Goal: Communication & Community: Participate in discussion

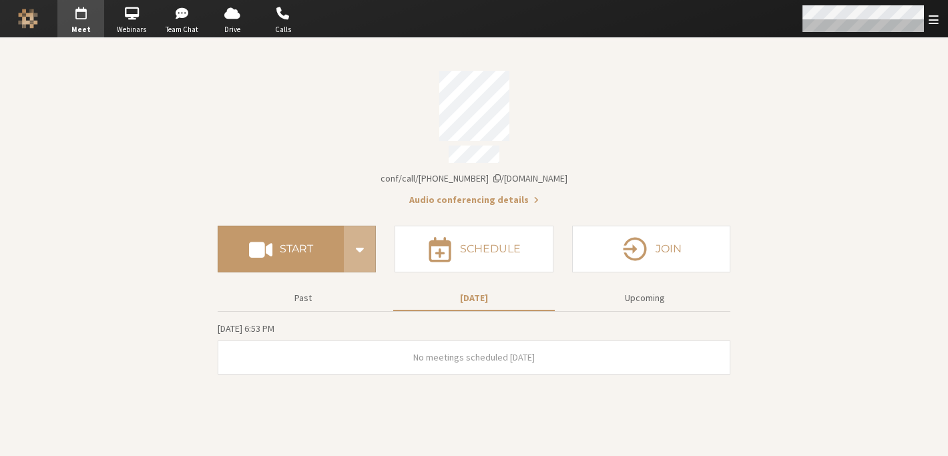
click at [928, 27] on div "Open menu" at bounding box center [870, 18] width 158 height 37
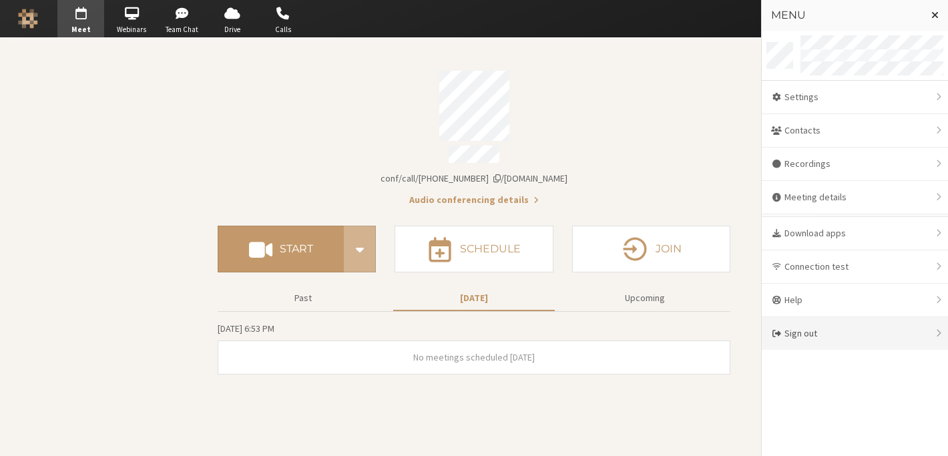
click at [820, 327] on div "Sign out" at bounding box center [855, 333] width 186 height 33
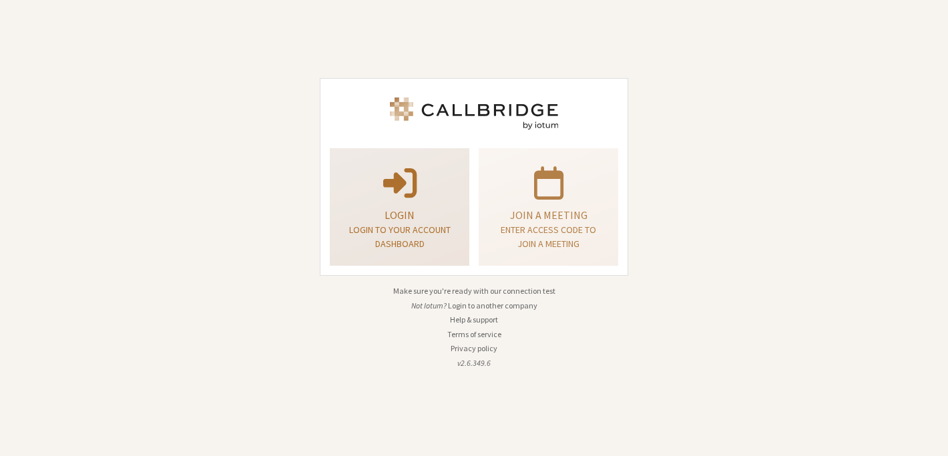
click at [447, 212] on p "Login" at bounding box center [400, 215] width 106 height 16
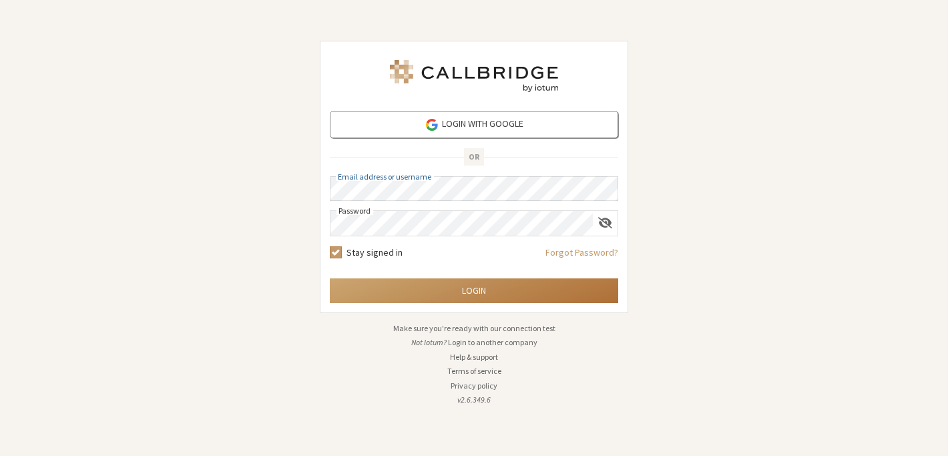
click at [459, 291] on button "Login" at bounding box center [474, 290] width 289 height 25
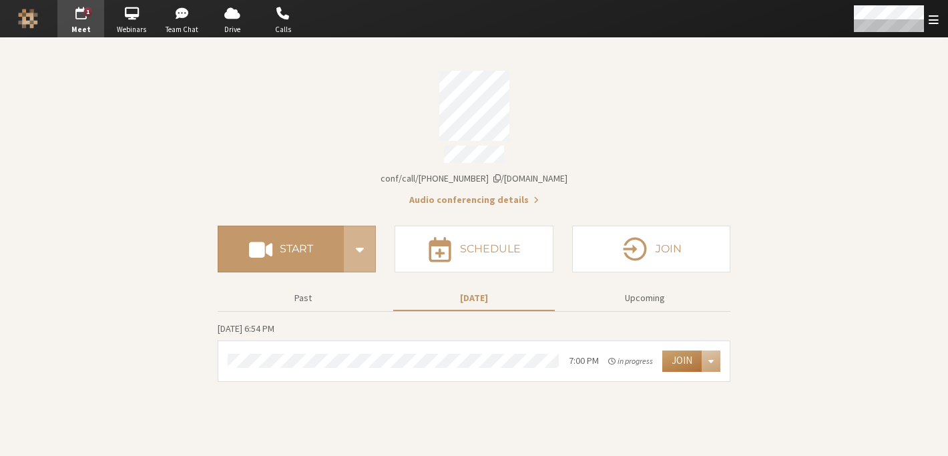
click at [679, 354] on button "Join" at bounding box center [682, 361] width 39 height 21
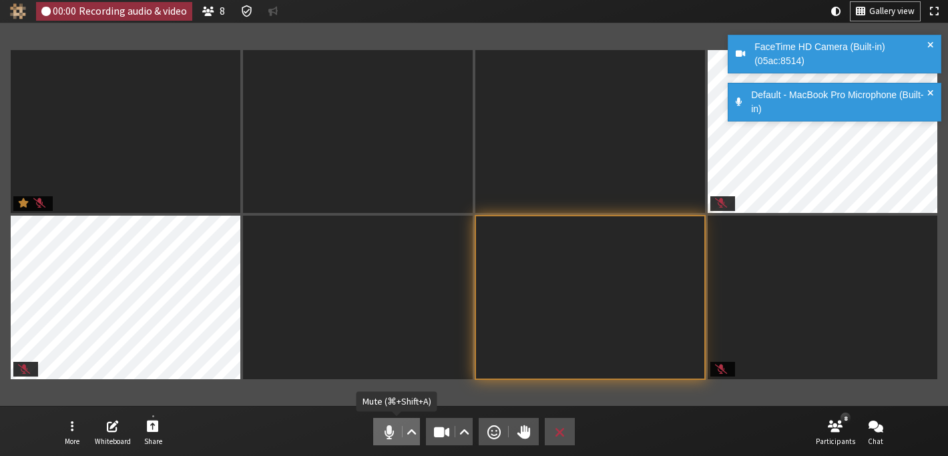
click at [396, 427] on span "Mute (⌘+Shift+A)" at bounding box center [389, 432] width 19 height 19
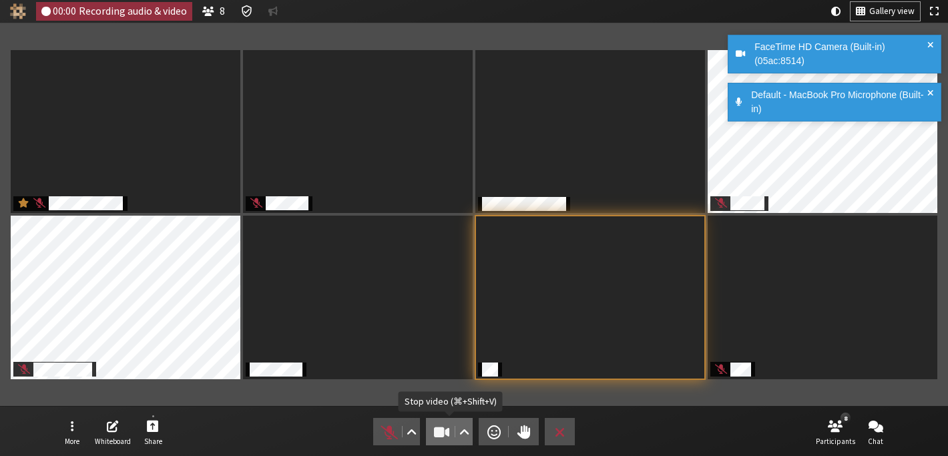
click at [428, 427] on button "Video" at bounding box center [449, 431] width 47 height 27
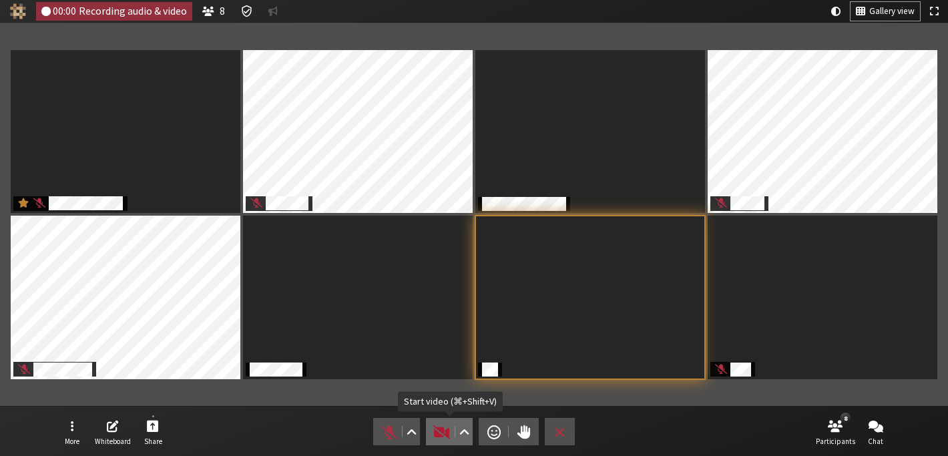
click at [437, 443] on button "Video" at bounding box center [449, 431] width 47 height 27
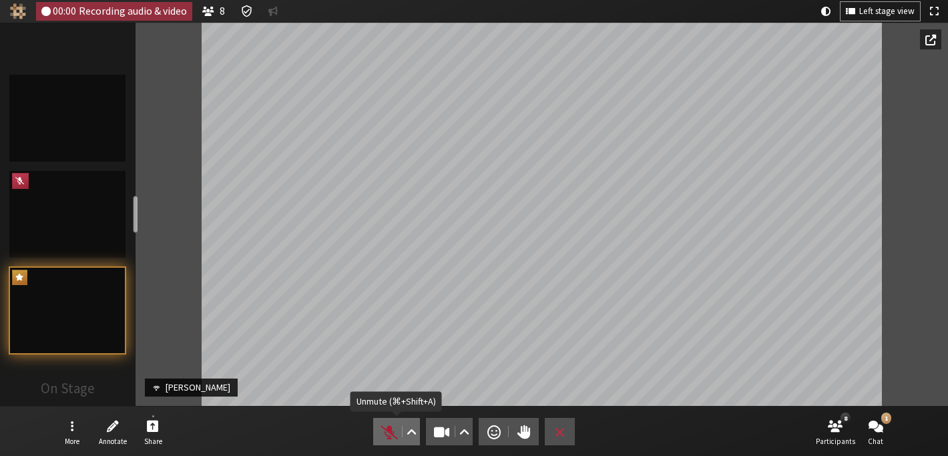
click at [391, 431] on span "Unmute (⌘+Shift+A)" at bounding box center [389, 432] width 19 height 19
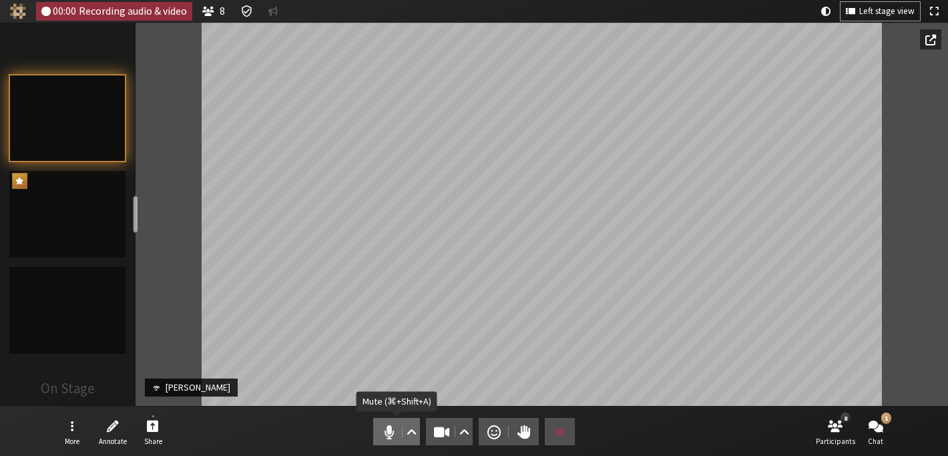
click at [382, 429] on span "Mute (⌘+Shift+A)" at bounding box center [389, 432] width 19 height 19
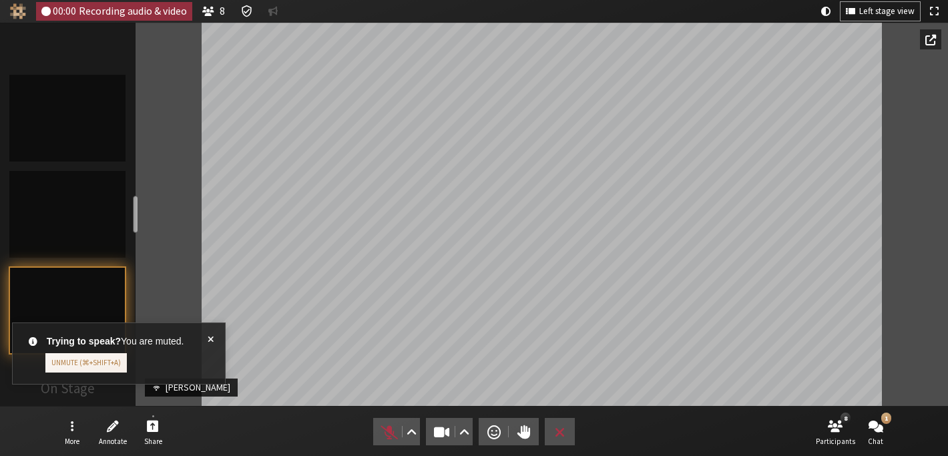
click at [210, 339] on span at bounding box center [211, 354] width 6 height 38
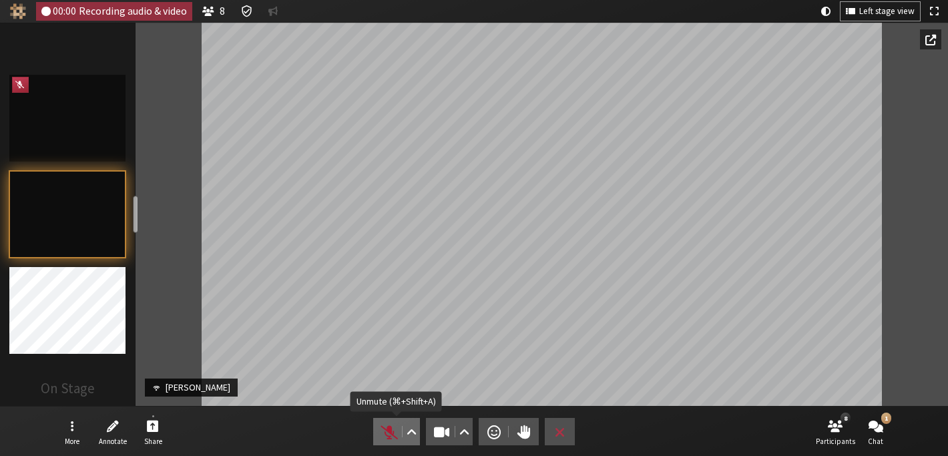
click at [383, 433] on span "Unmute (⌘+Shift+A)" at bounding box center [389, 432] width 19 height 19
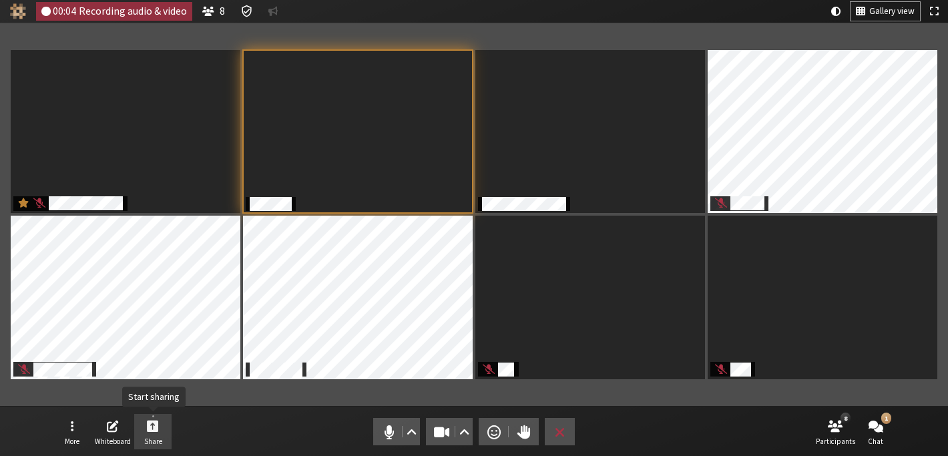
click at [151, 431] on span "Start sharing" at bounding box center [153, 425] width 12 height 15
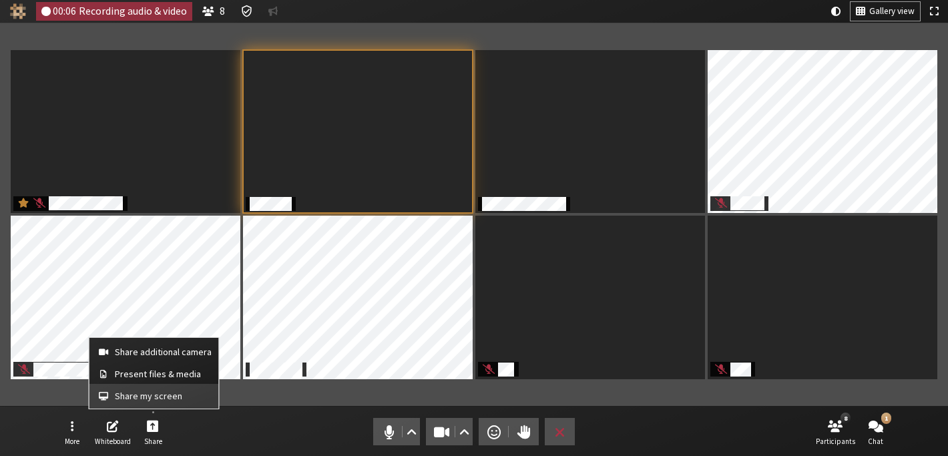
click at [146, 389] on button "Share my screen" at bounding box center [154, 396] width 130 height 24
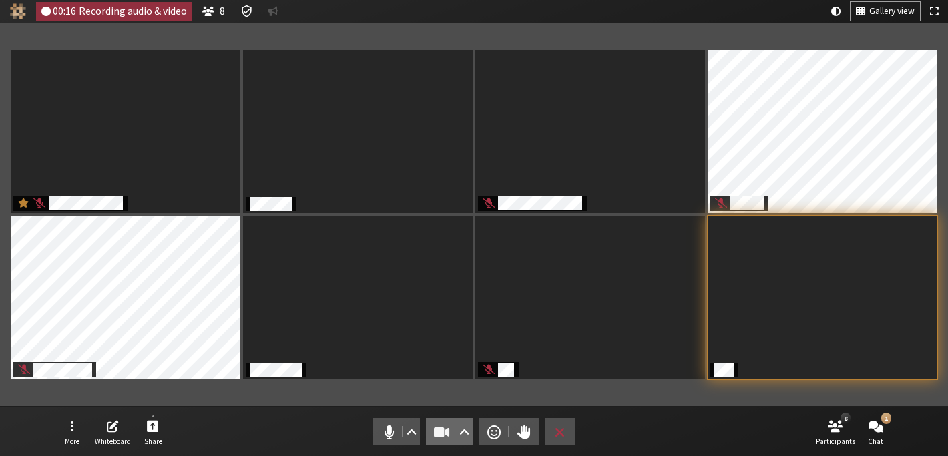
click at [433, 425] on span "Stop video (⌘+Shift+V)" at bounding box center [442, 432] width 19 height 19
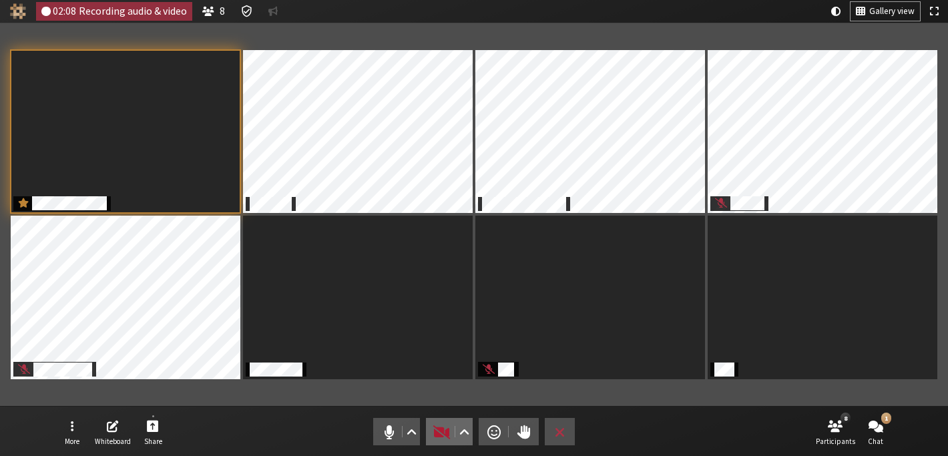
click at [437, 439] on span "Start video (⌘+Shift+V)" at bounding box center [442, 432] width 19 height 19
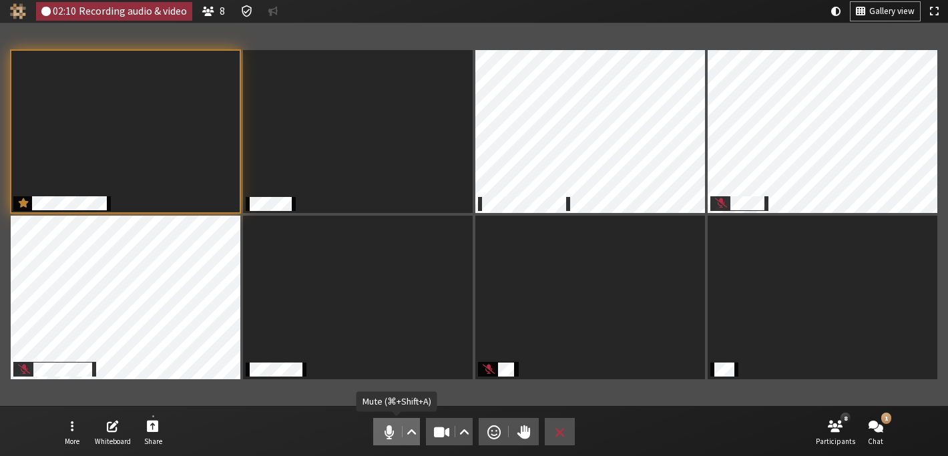
click at [387, 433] on span "Mute (⌘+Shift+A)" at bounding box center [389, 432] width 19 height 19
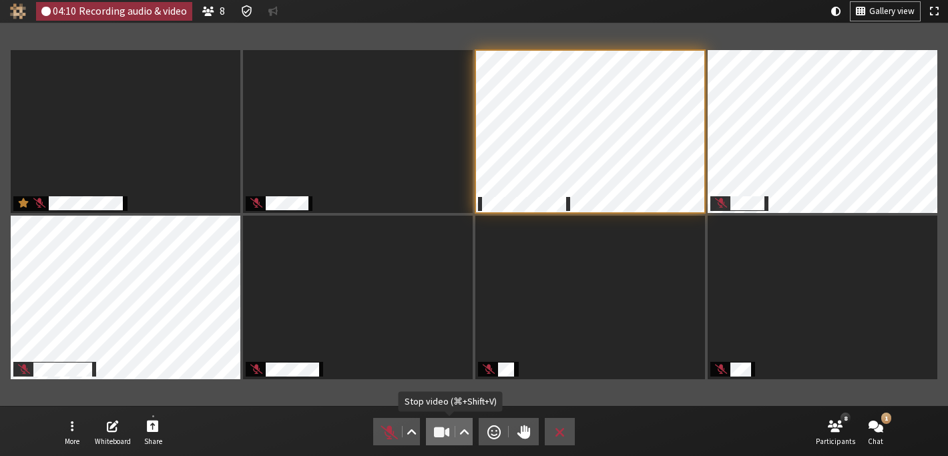
click at [430, 431] on button "Video" at bounding box center [449, 431] width 47 height 27
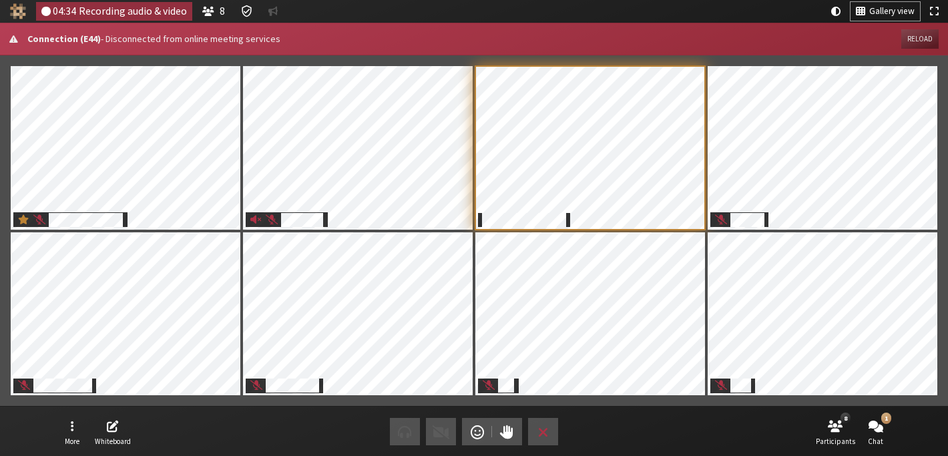
click at [920, 36] on button "Reload" at bounding box center [920, 38] width 37 height 19
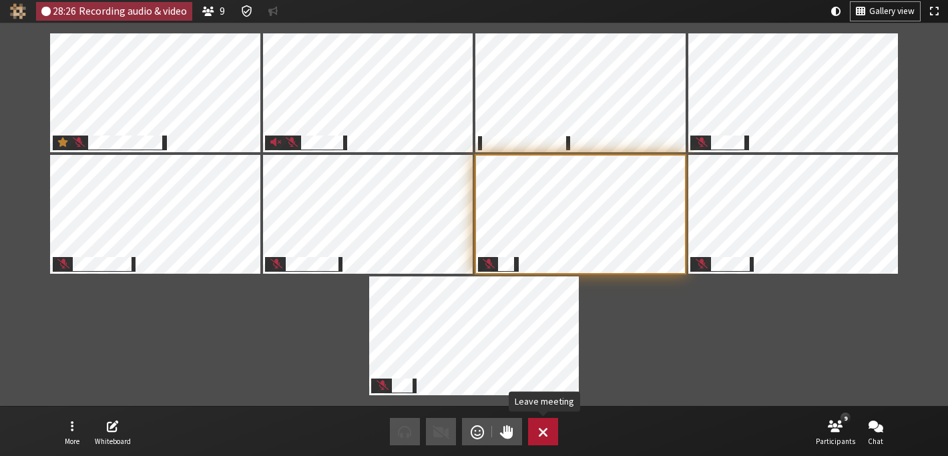
click at [546, 430] on span "Leave meeting" at bounding box center [543, 432] width 10 height 19
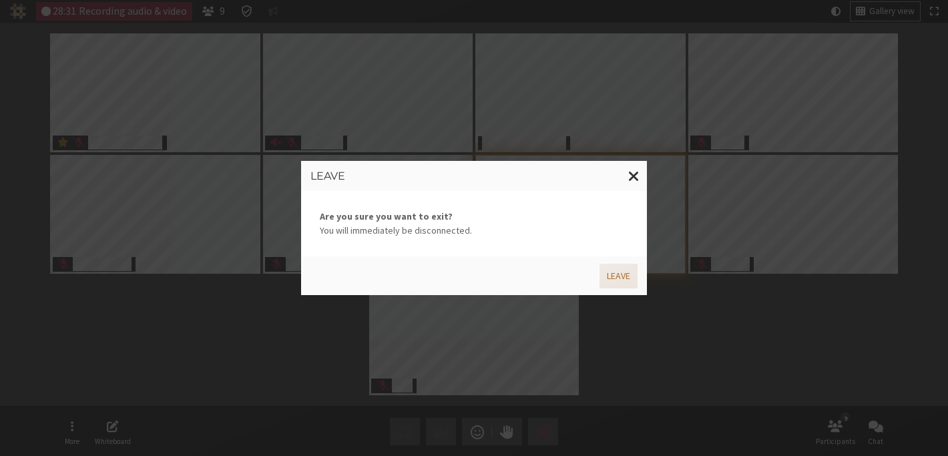
click at [604, 278] on button "Leave" at bounding box center [619, 276] width 38 height 25
